Goal: Check status: Check status

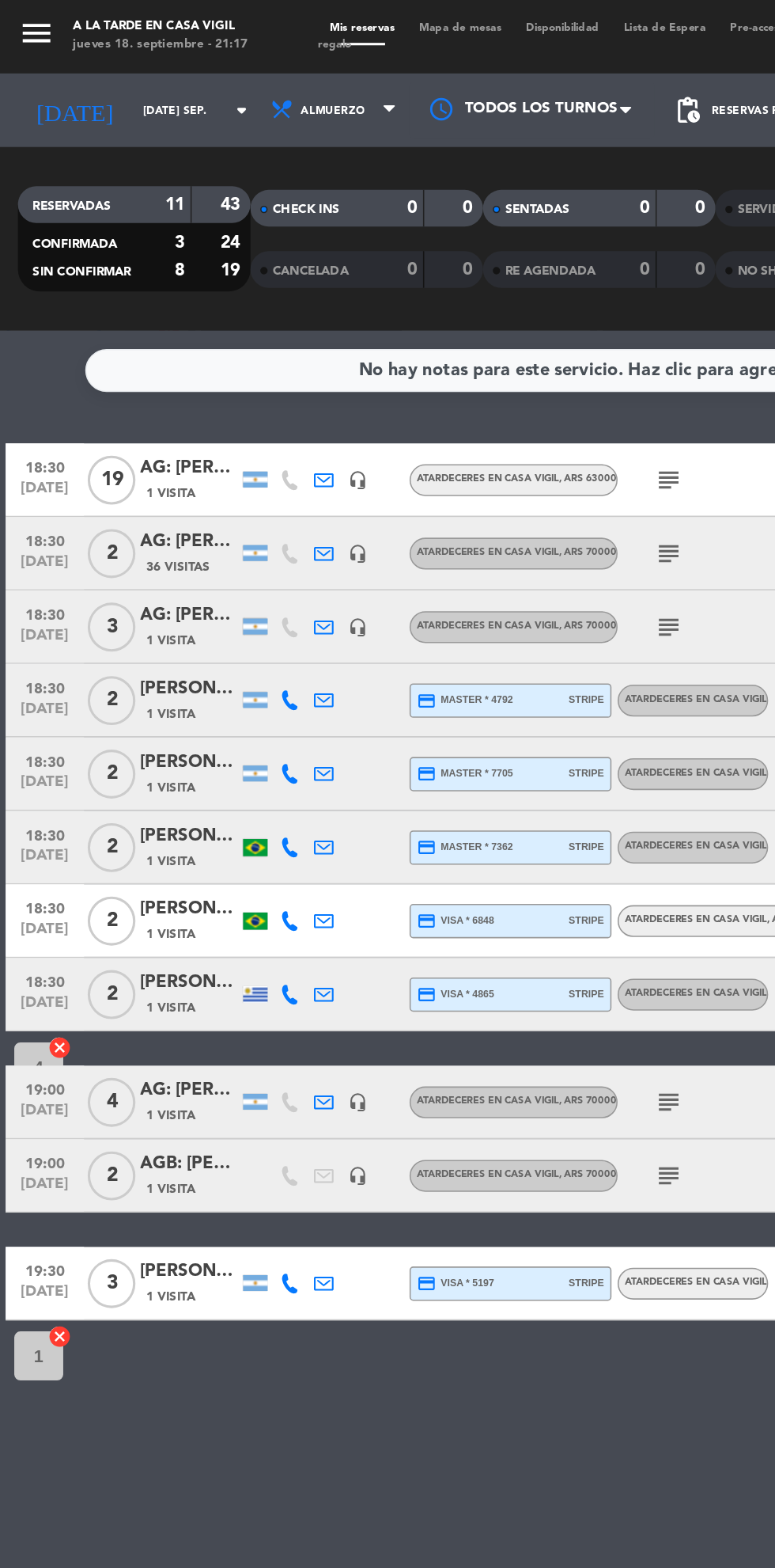
click at [121, 72] on input "[DATE] sep." at bounding box center [134, 72] width 100 height 24
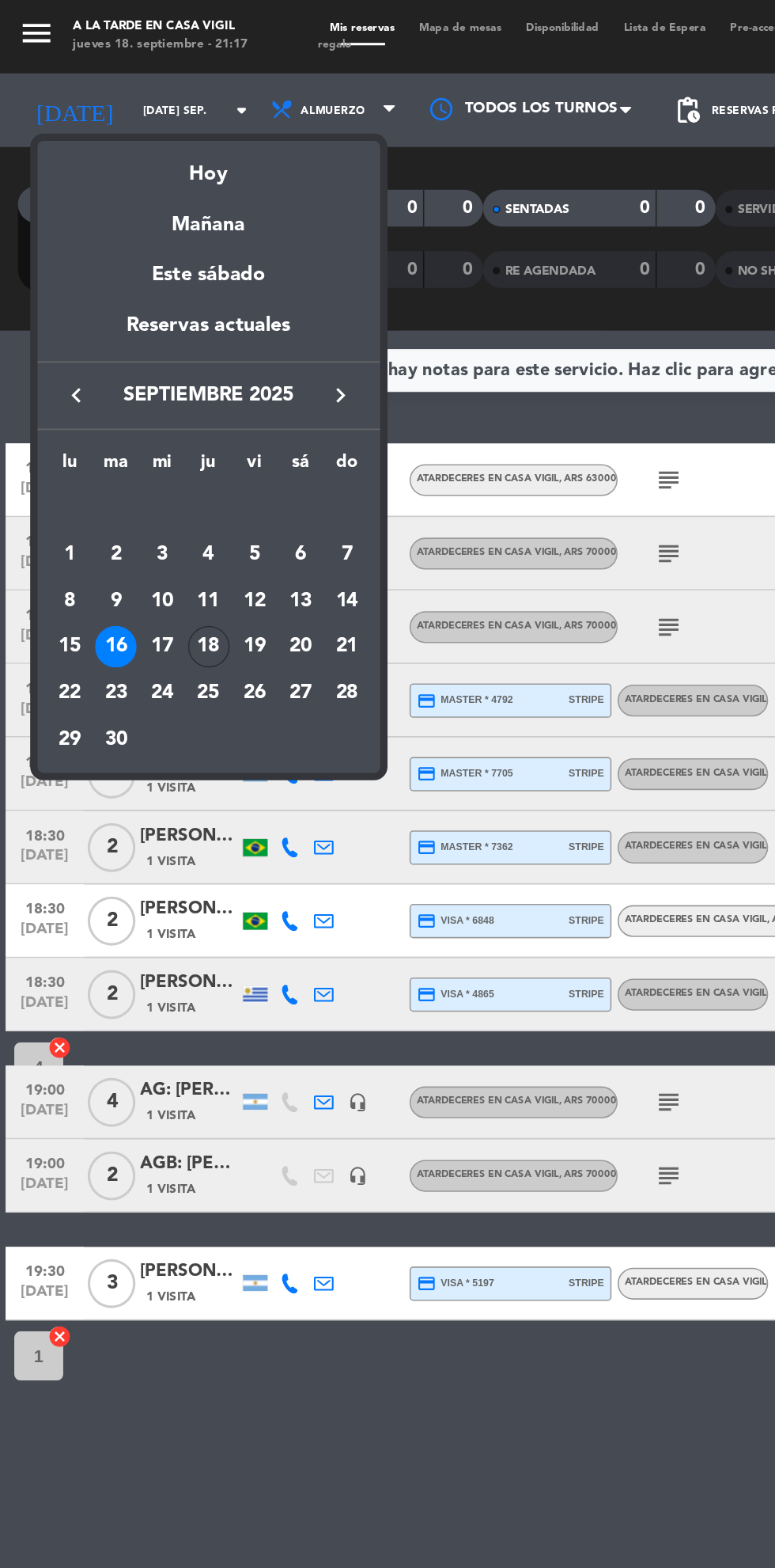
click at [140, 416] on div "18" at bounding box center [135, 417] width 27 height 27
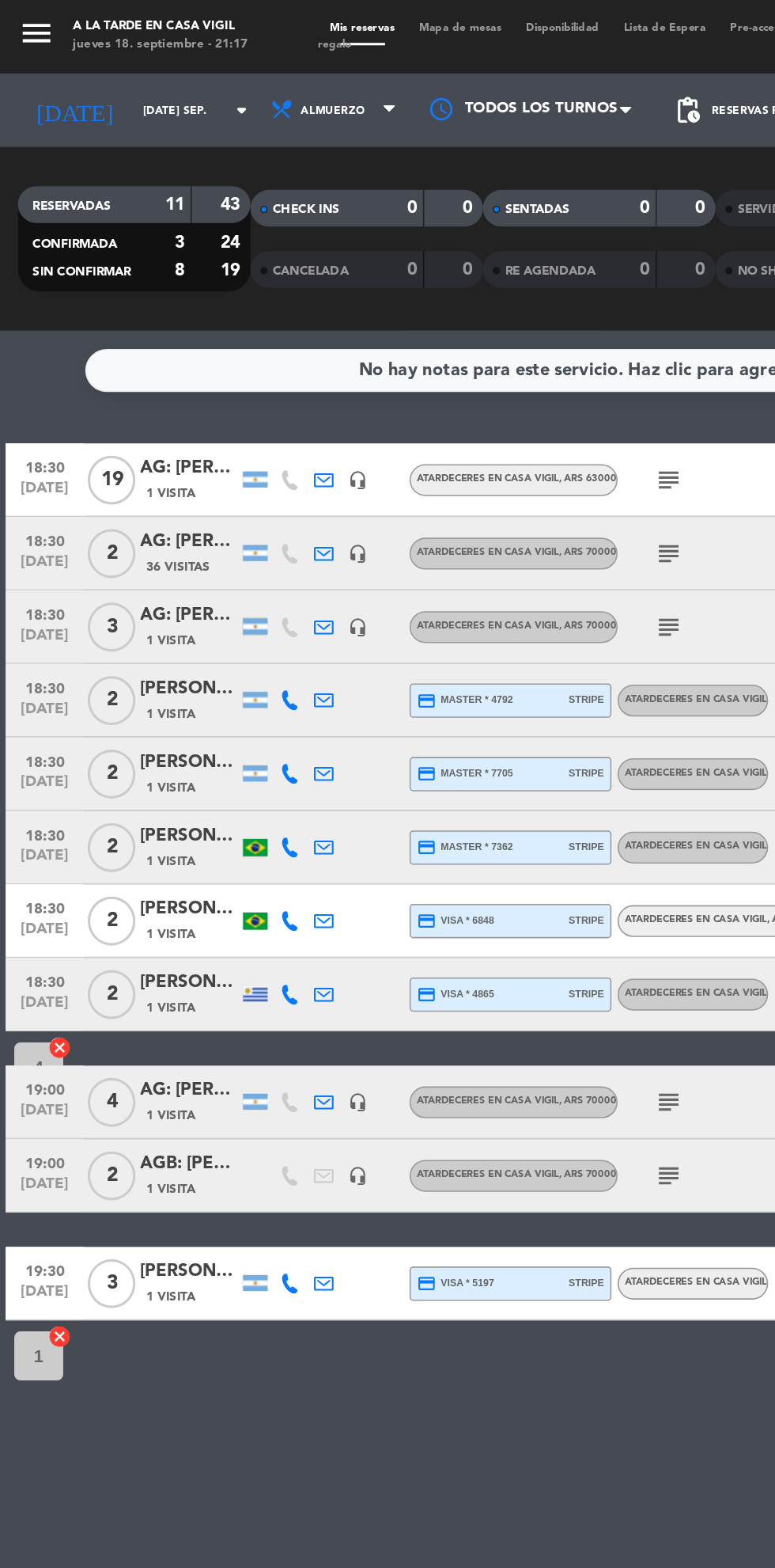
type input "[DEMOGRAPHIC_DATA] [DATE]"
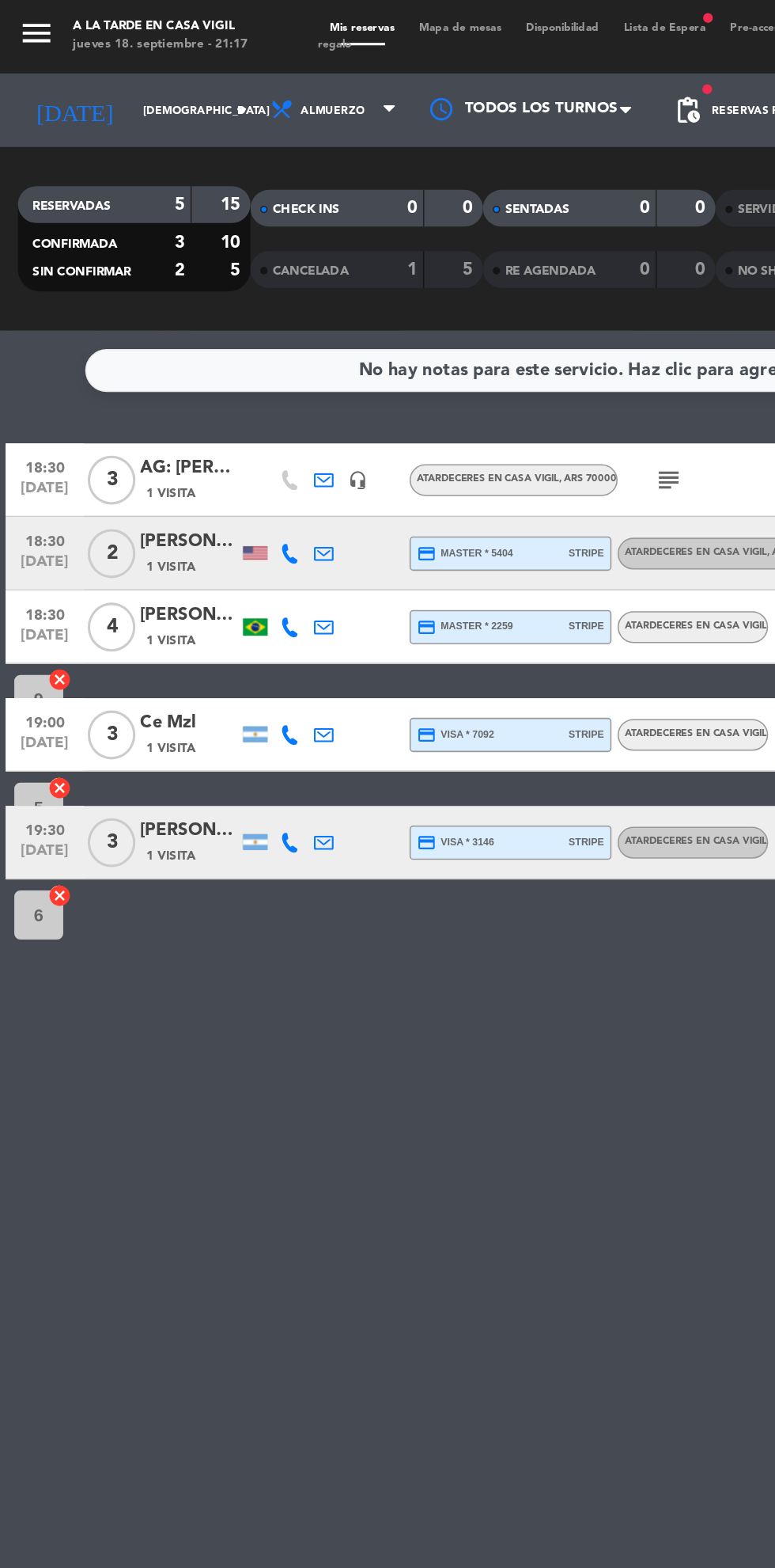
click at [19, 20] on icon "menu" at bounding box center [24, 21] width 24 height 24
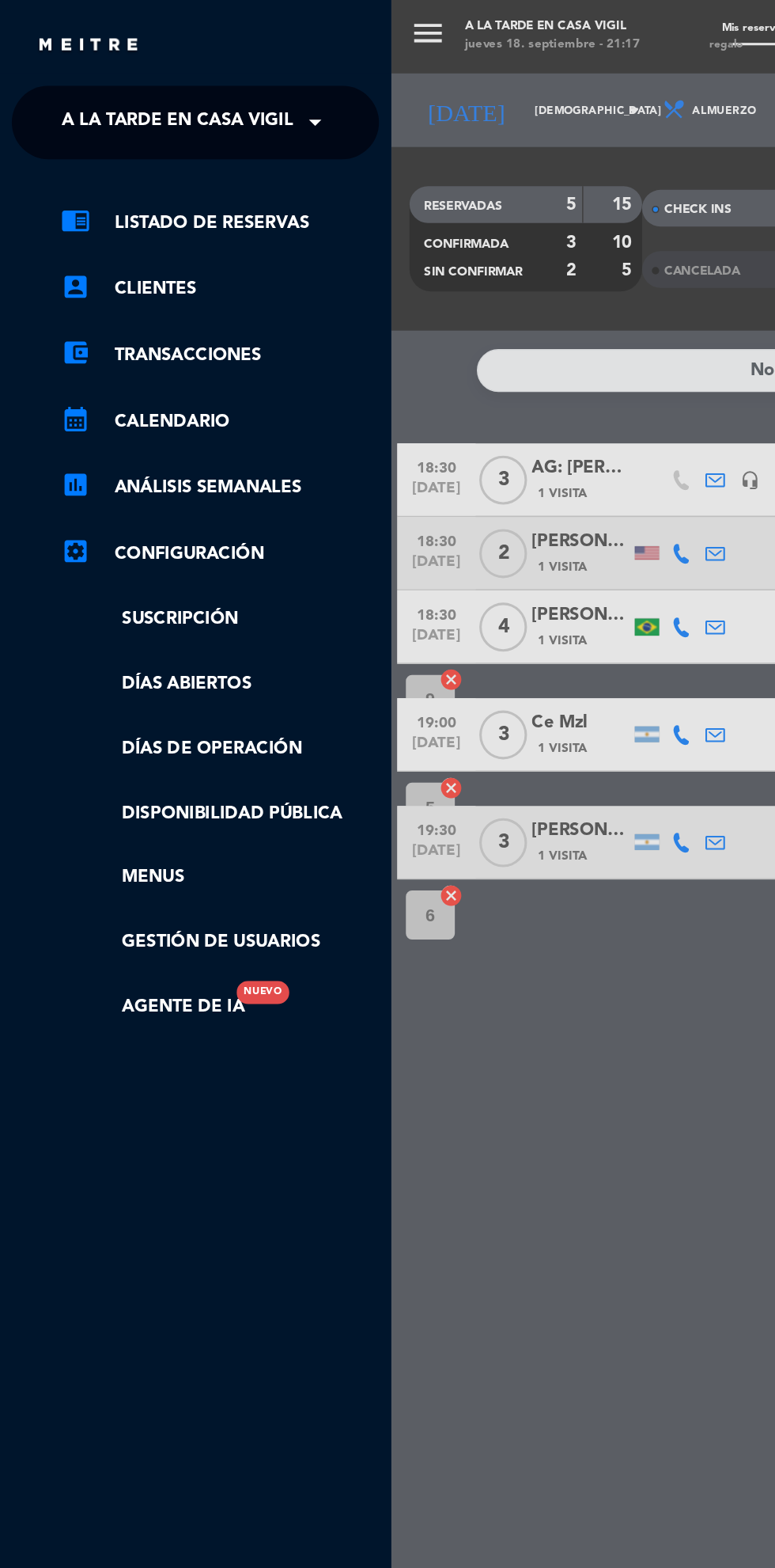
click at [194, 79] on span at bounding box center [207, 79] width 27 height 33
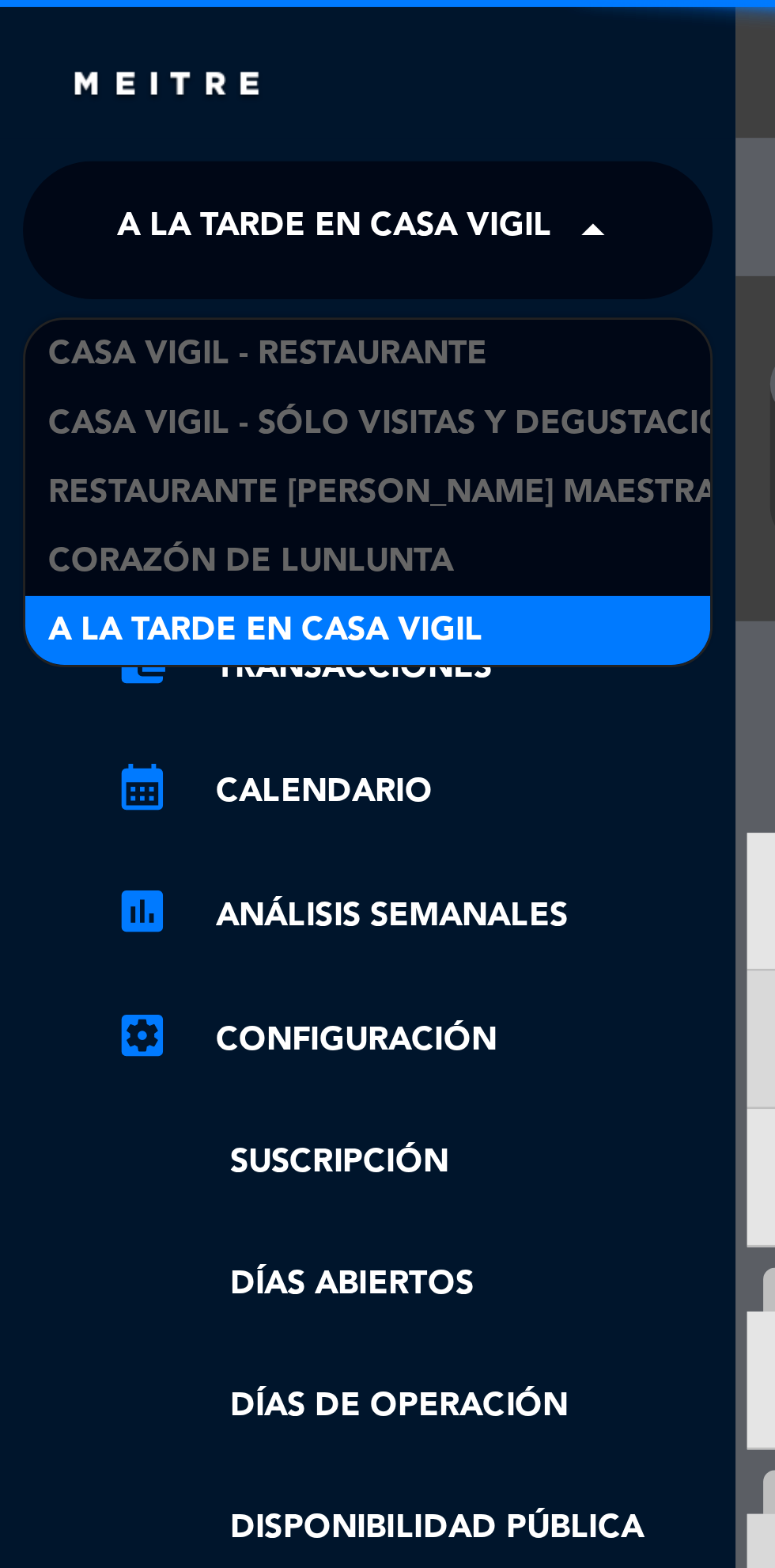
click at [177, 116] on div "Casa Vigil - Restaurante" at bounding box center [127, 121] width 236 height 24
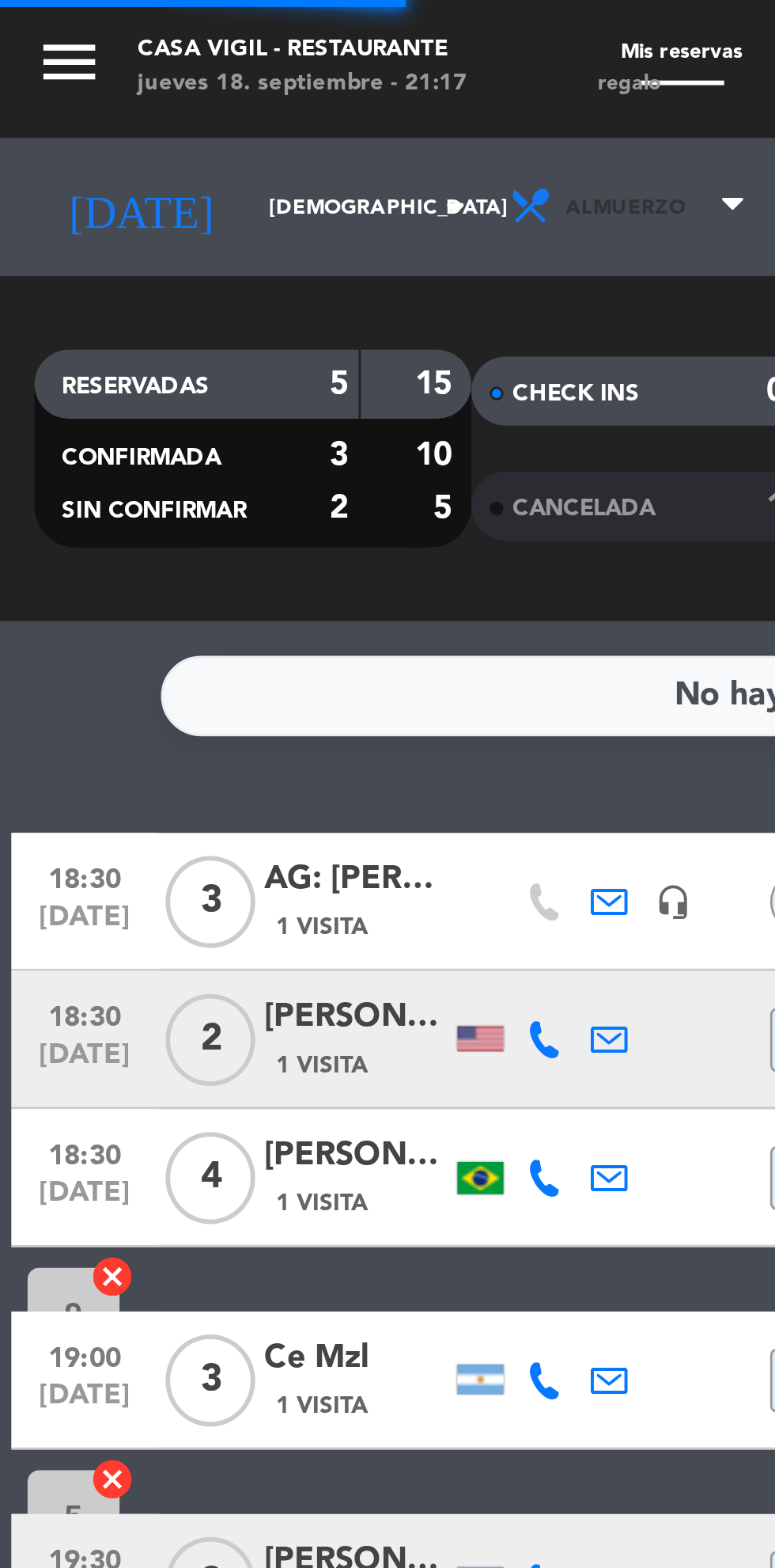
click at [229, 67] on span "Almuerzo" at bounding box center [217, 71] width 95 height 35
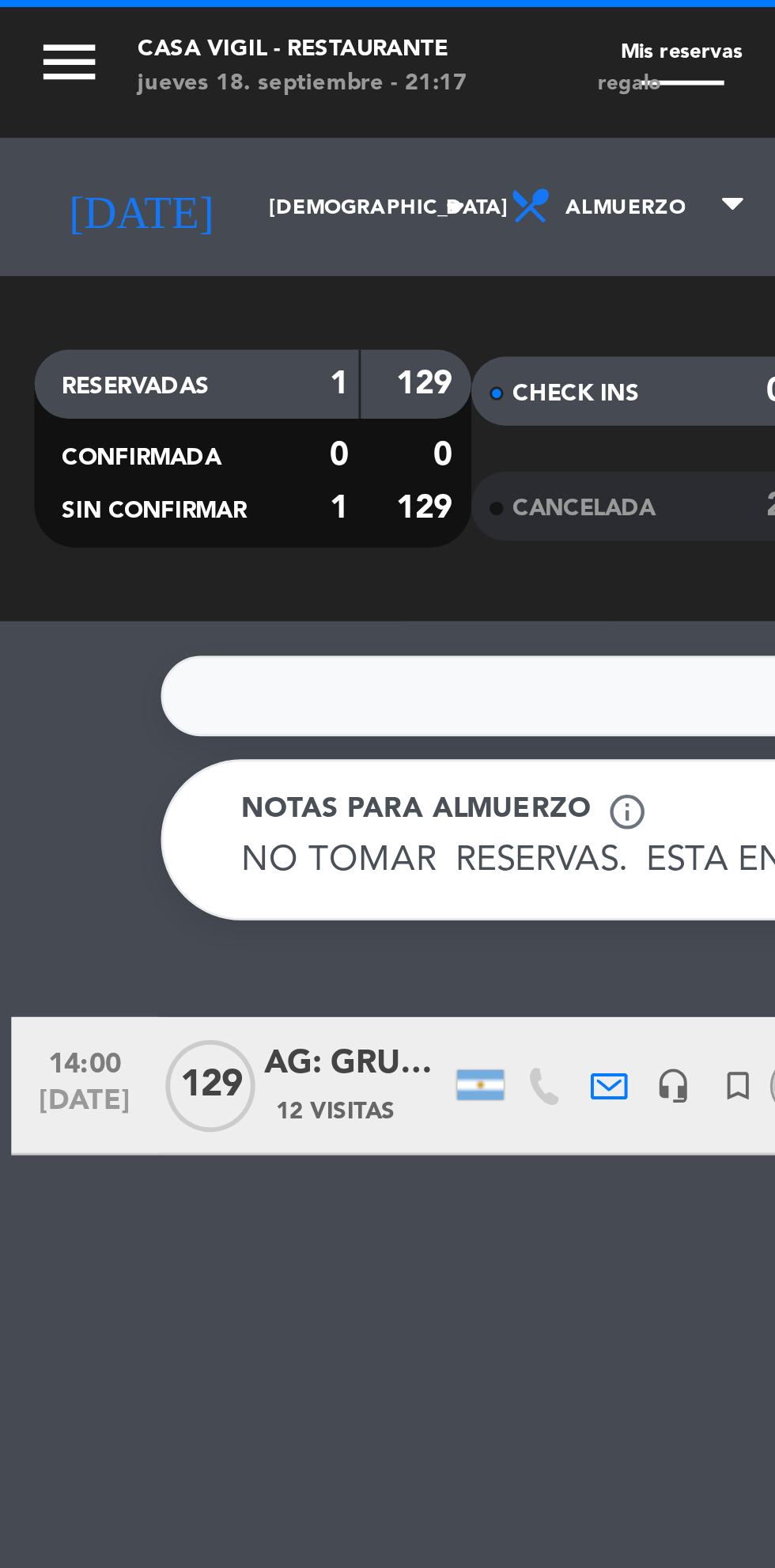
click at [194, 175] on span "CANCELADA" at bounding box center [201, 175] width 49 height 8
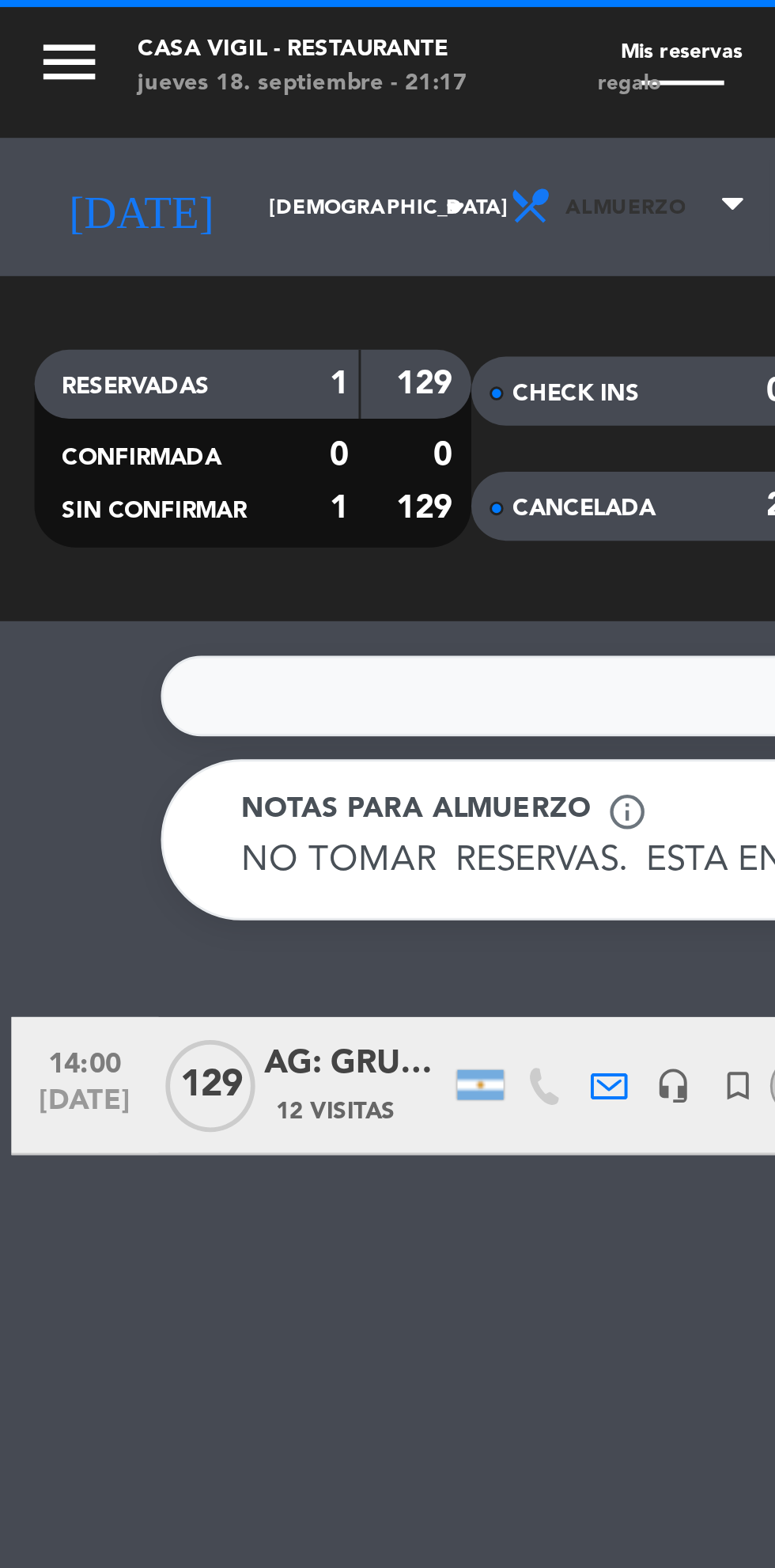
click at [220, 73] on span "Almuerzo" at bounding box center [217, 71] width 95 height 35
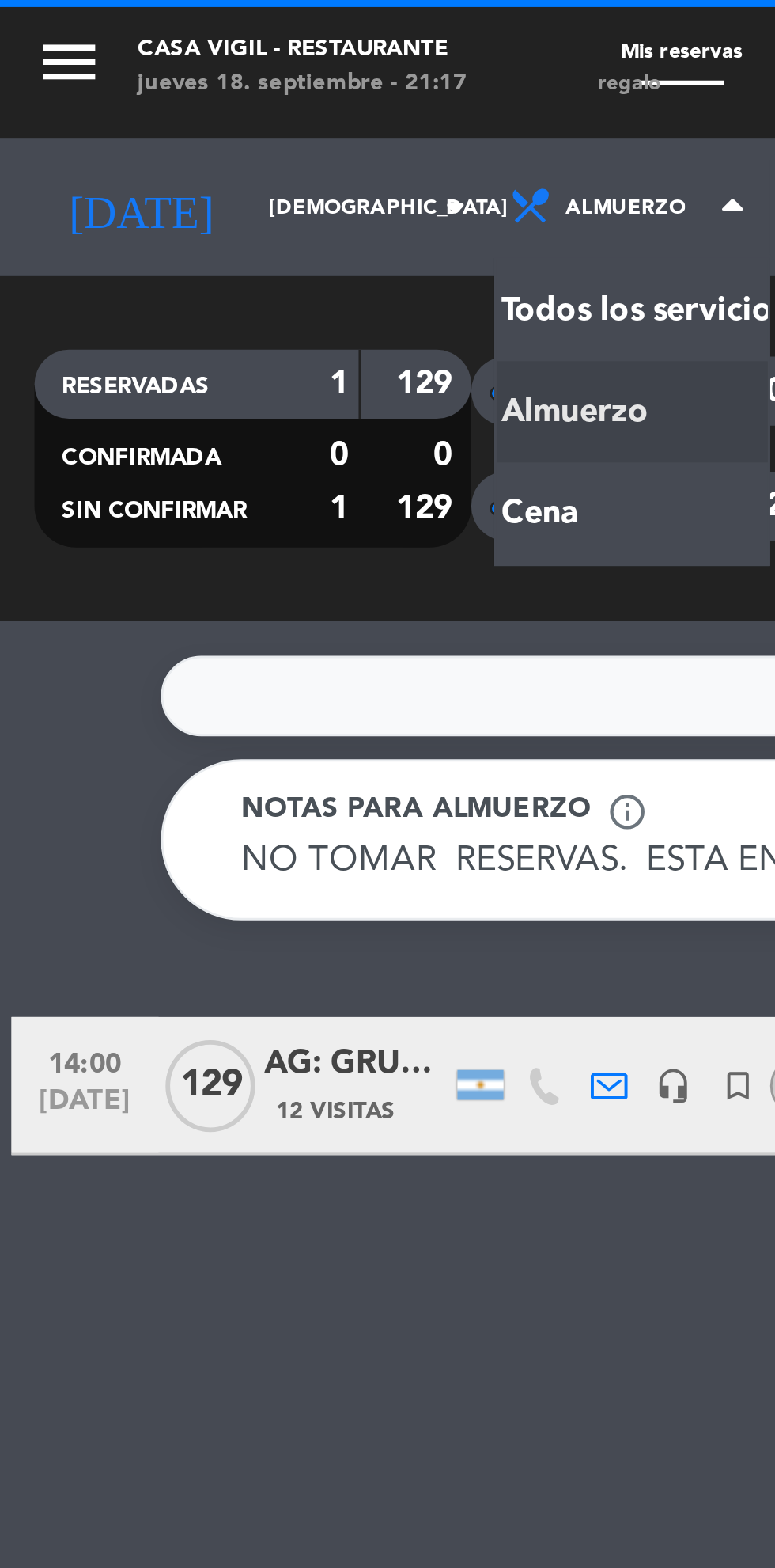
click at [213, 176] on div "menu Casa [PERSON_NAME] - Restaurante jueves 18. septiembre - 21:17 Mis reserva…" at bounding box center [387, 107] width 775 height 214
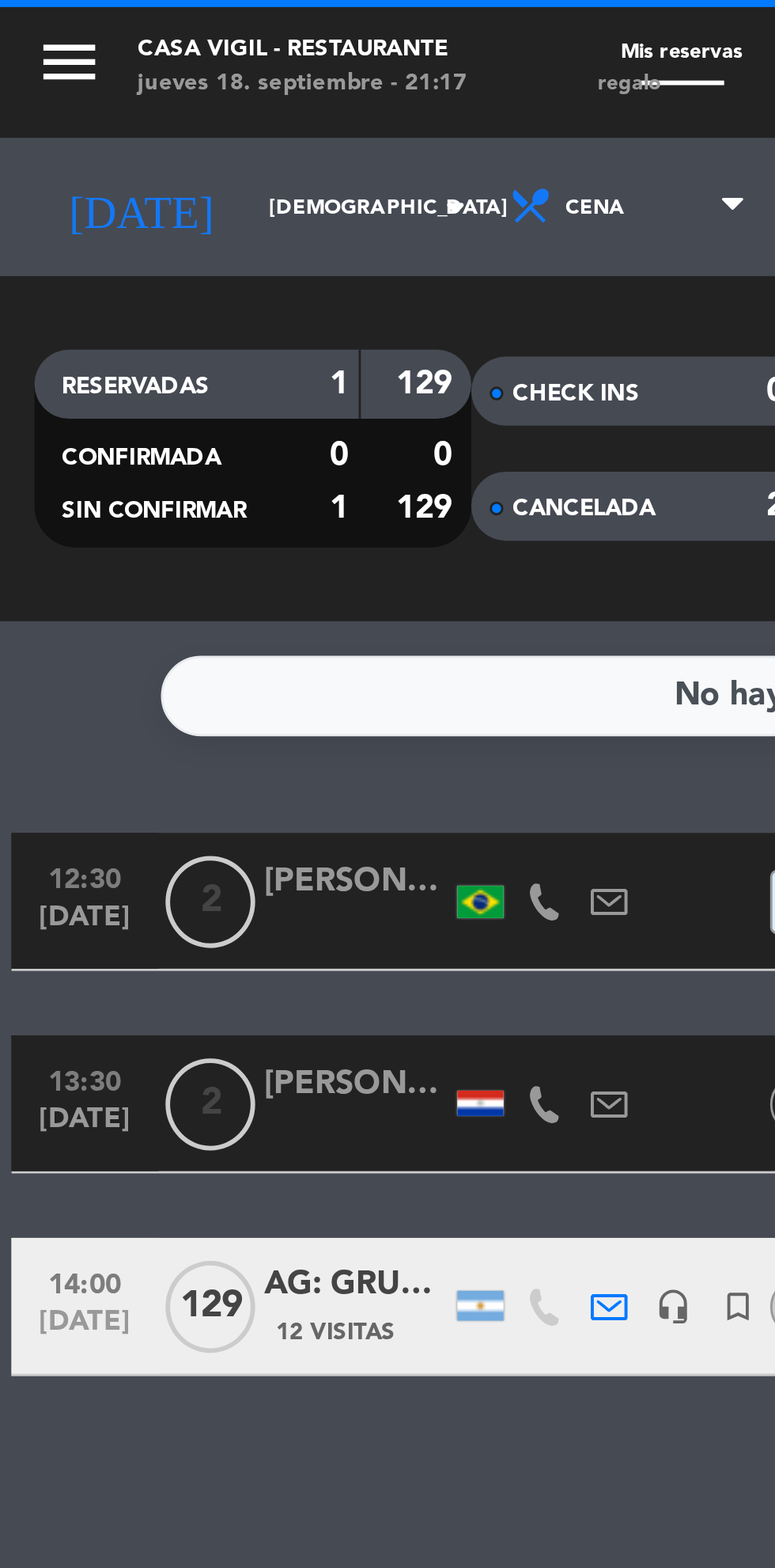
click at [229, 177] on div "CANCELADA" at bounding box center [202, 174] width 72 height 18
